Goal: Information Seeking & Learning: Learn about a topic

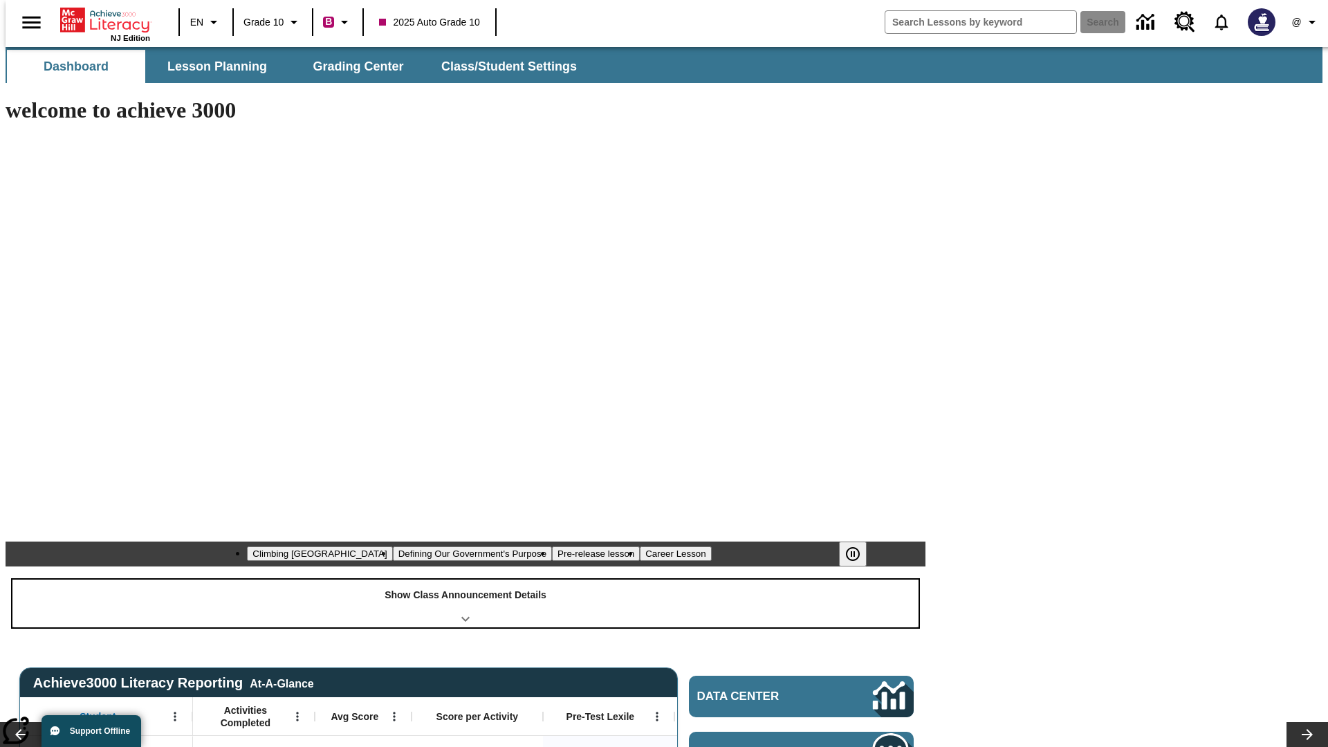
click at [465, 579] on div "Show Class Announcement Details" at bounding box center [465, 603] width 906 height 48
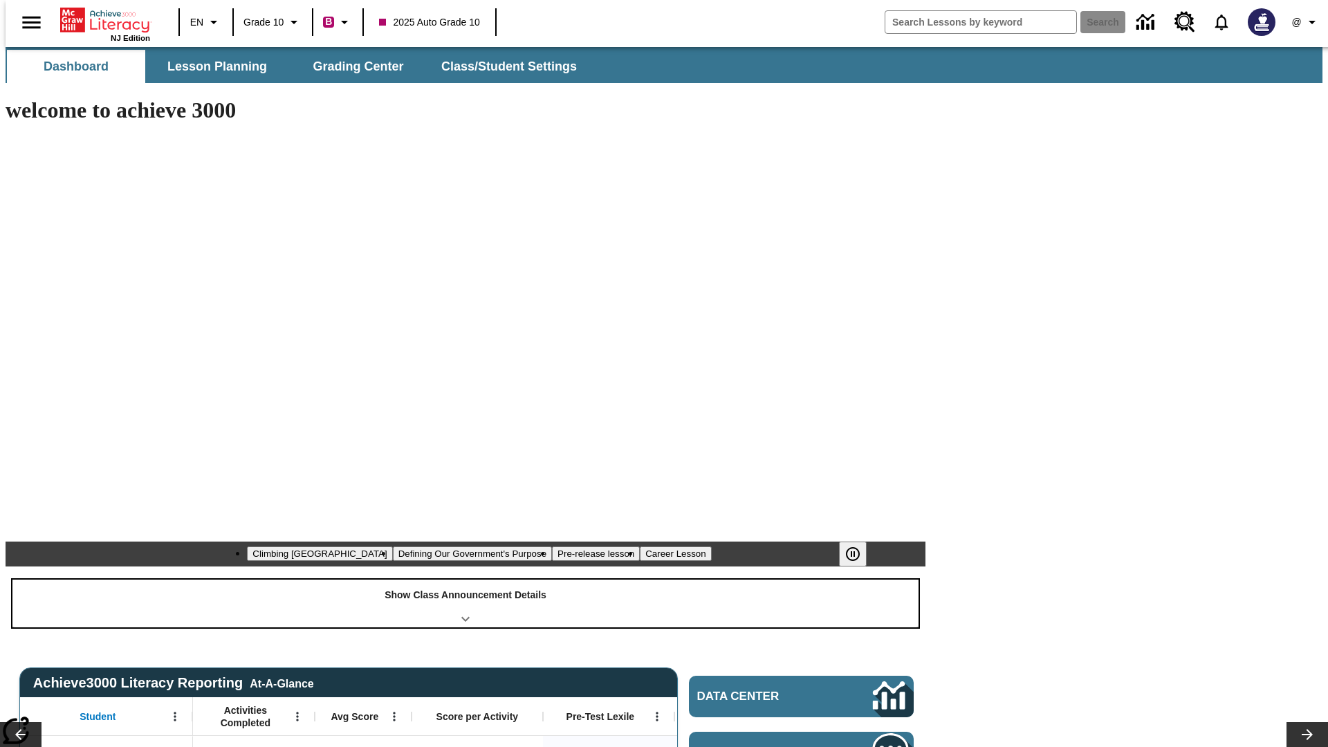
click at [465, 579] on div "Show Class Announcement Details" at bounding box center [465, 603] width 906 height 48
